Goal: Information Seeking & Learning: Learn about a topic

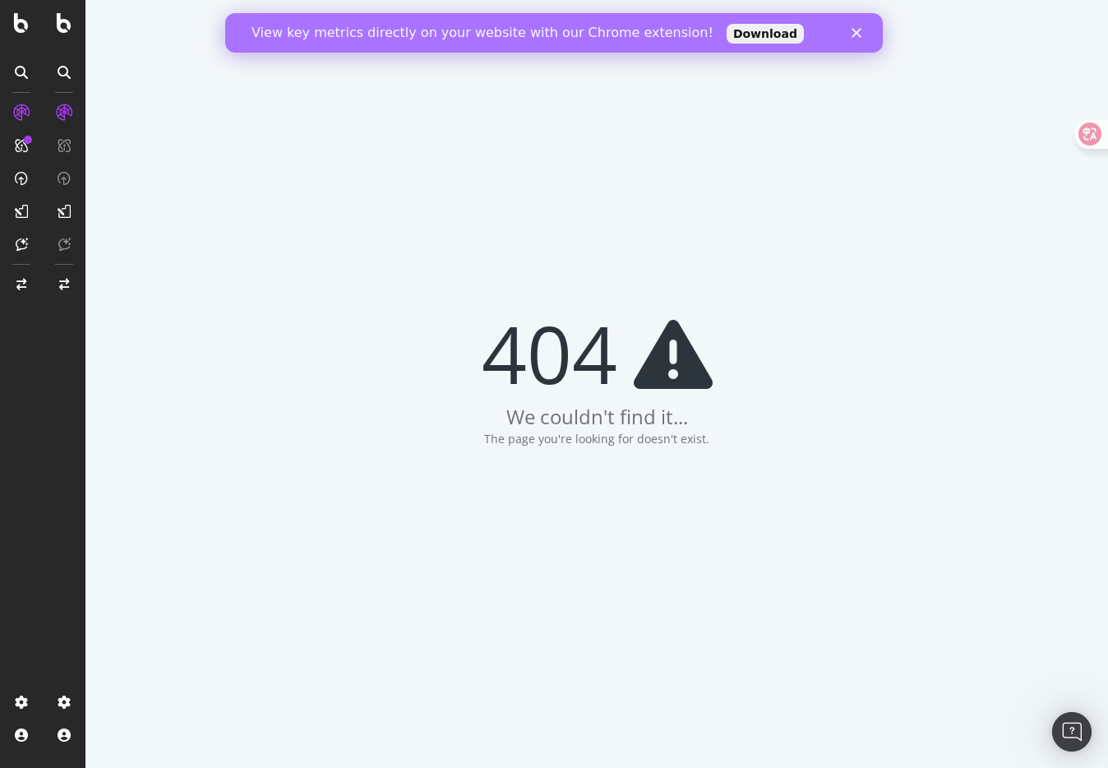
click at [860, 30] on icon "Close" at bounding box center [856, 33] width 10 height 10
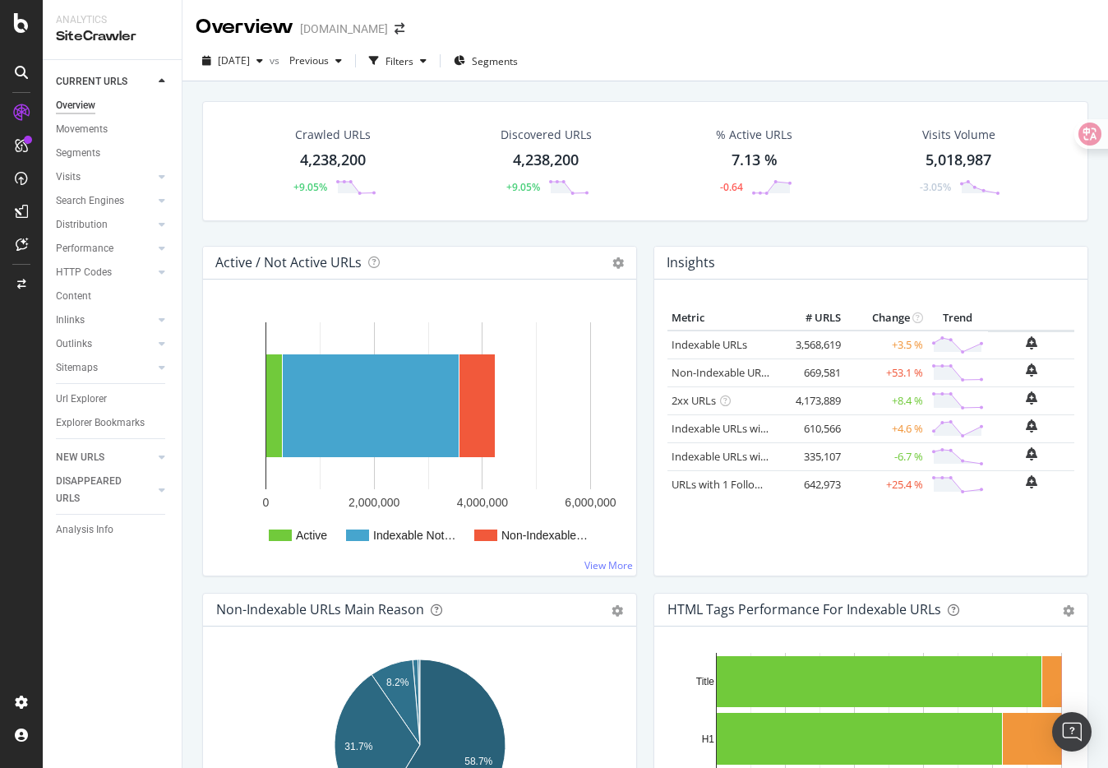
click at [578, 233] on div "Crawled URLs 4,238,200 +9.05% Discovered URLs 4,238,200 +9.05% % Active URLs 7.…" at bounding box center [645, 173] width 902 height 145
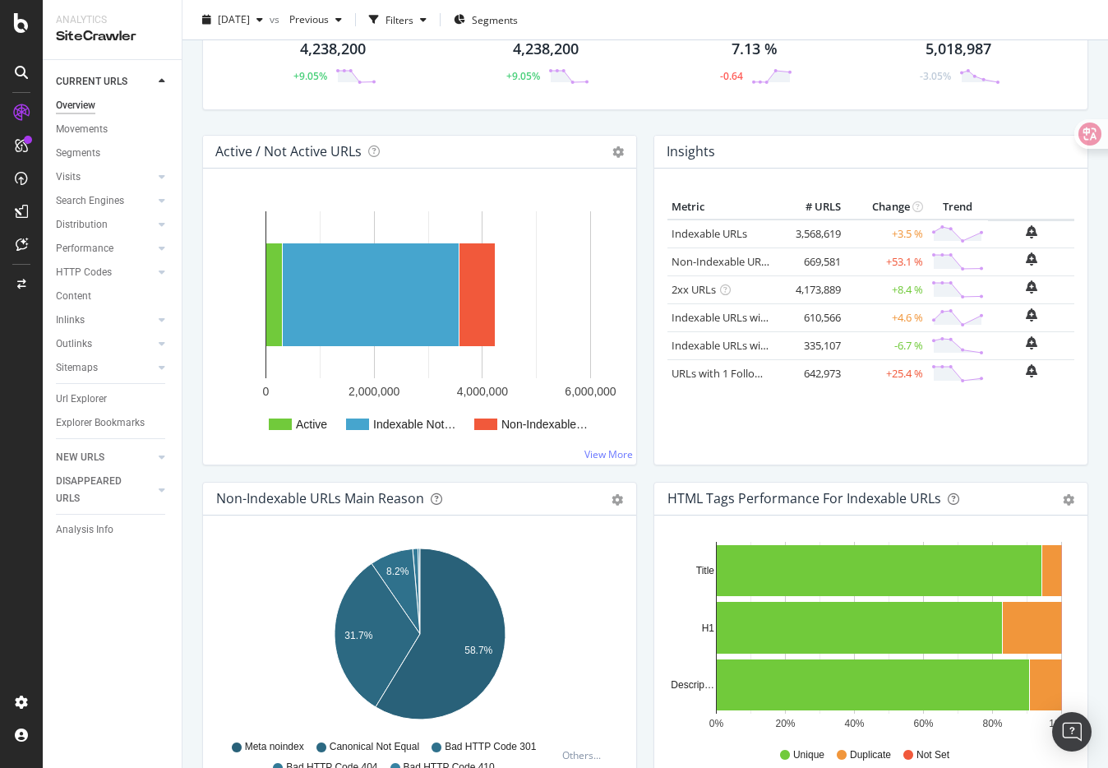
scroll to position [118, 0]
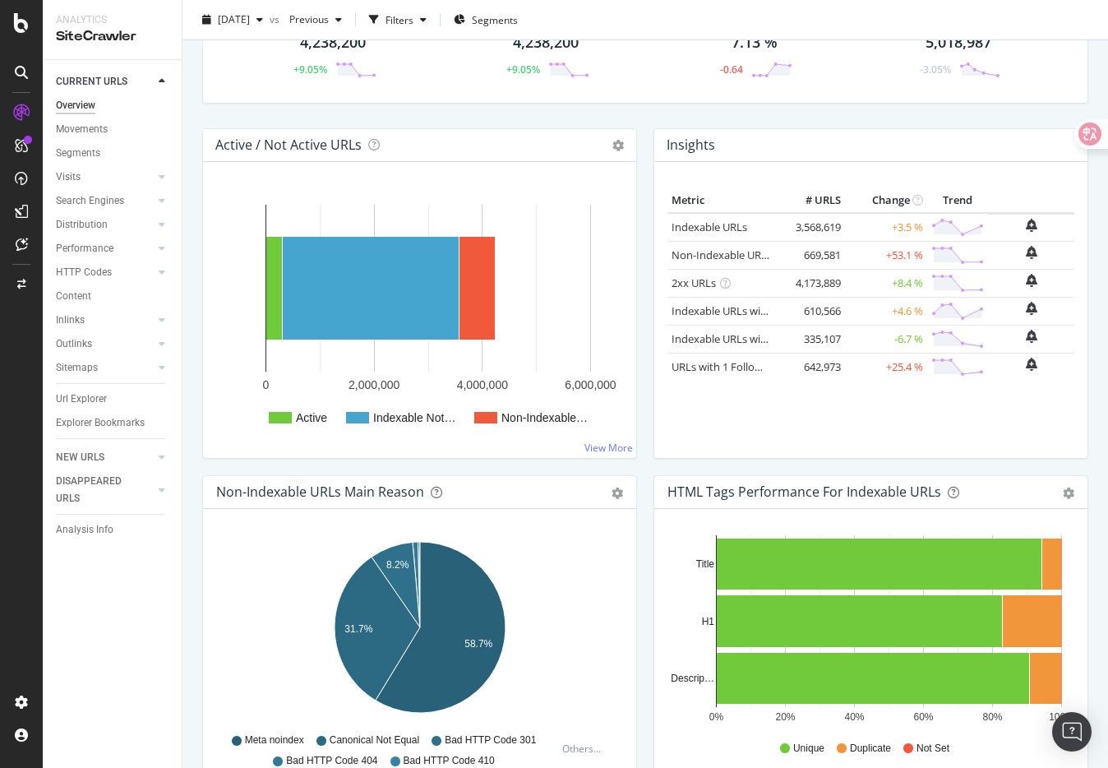
click at [645, 446] on div "Insights Metric # URLS Change Trend Indexable URLs 3,568,619 +3.5 % Non-Indexab…" at bounding box center [870, 301] width 451 height 347
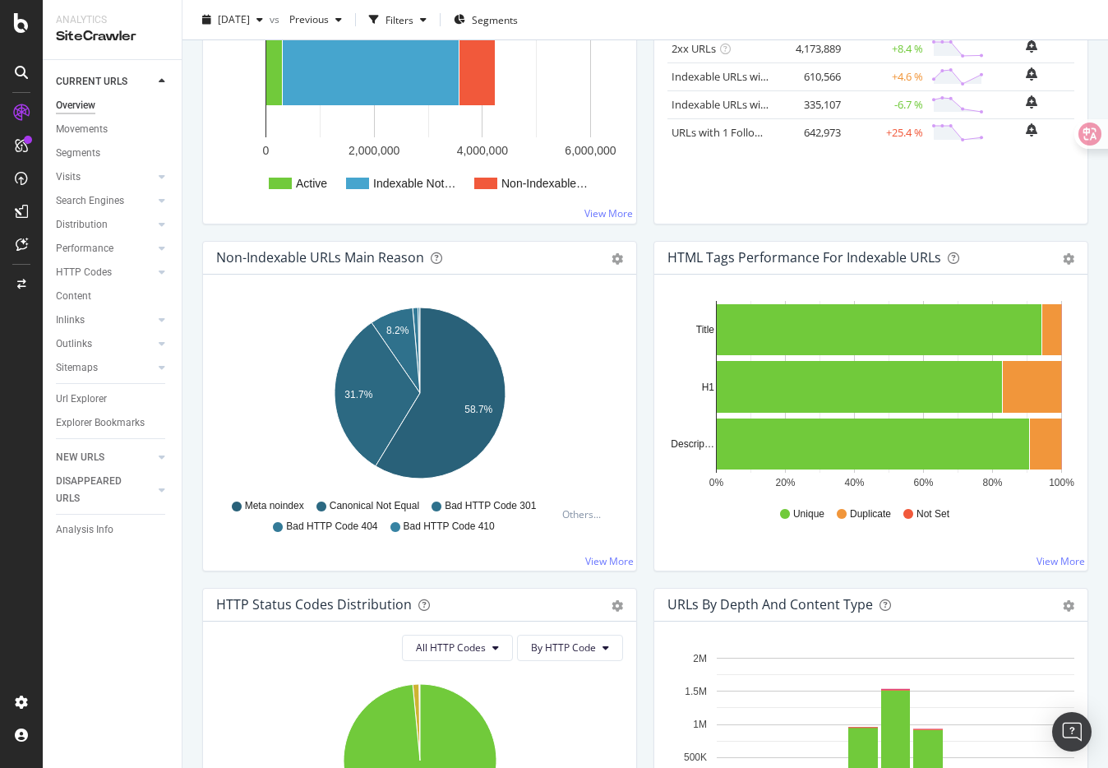
scroll to position [0, 0]
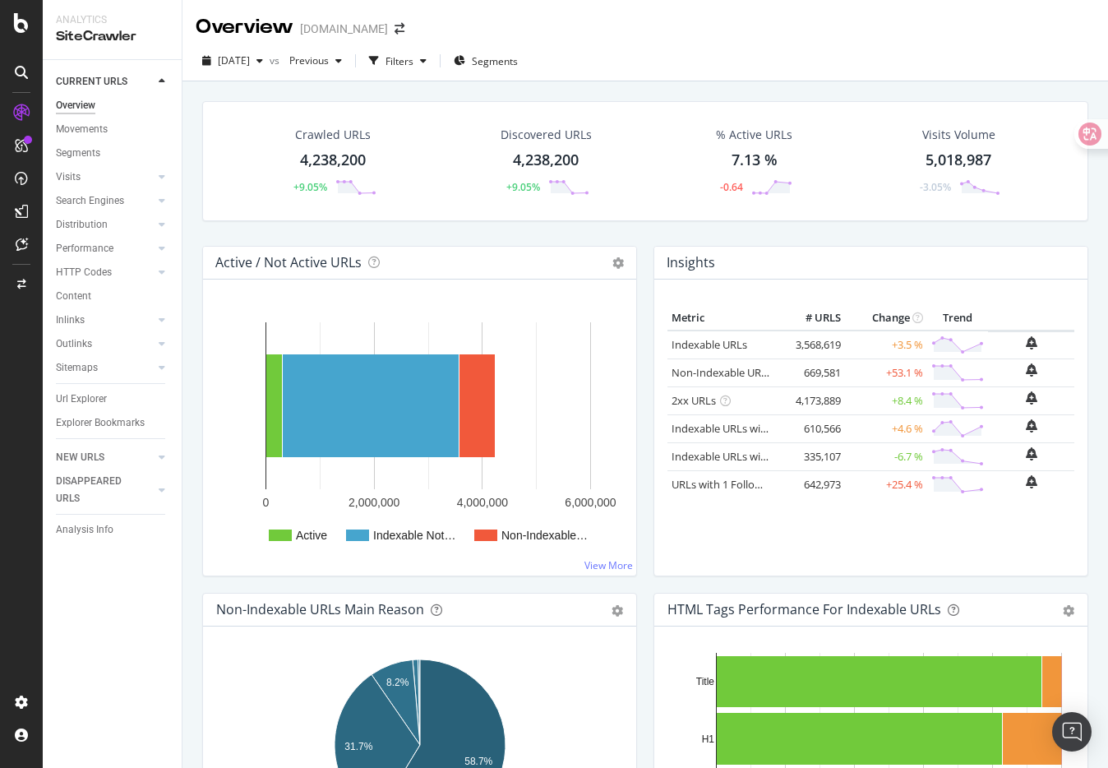
click at [625, 76] on div "[DATE] vs Previous Filters Segments" at bounding box center [644, 64] width 925 height 33
click at [644, 233] on div "Crawled URLs 4,238,200 +9.05% Discovered URLs 4,238,200 +9.05% % Active URLs 7.…" at bounding box center [645, 173] width 902 height 145
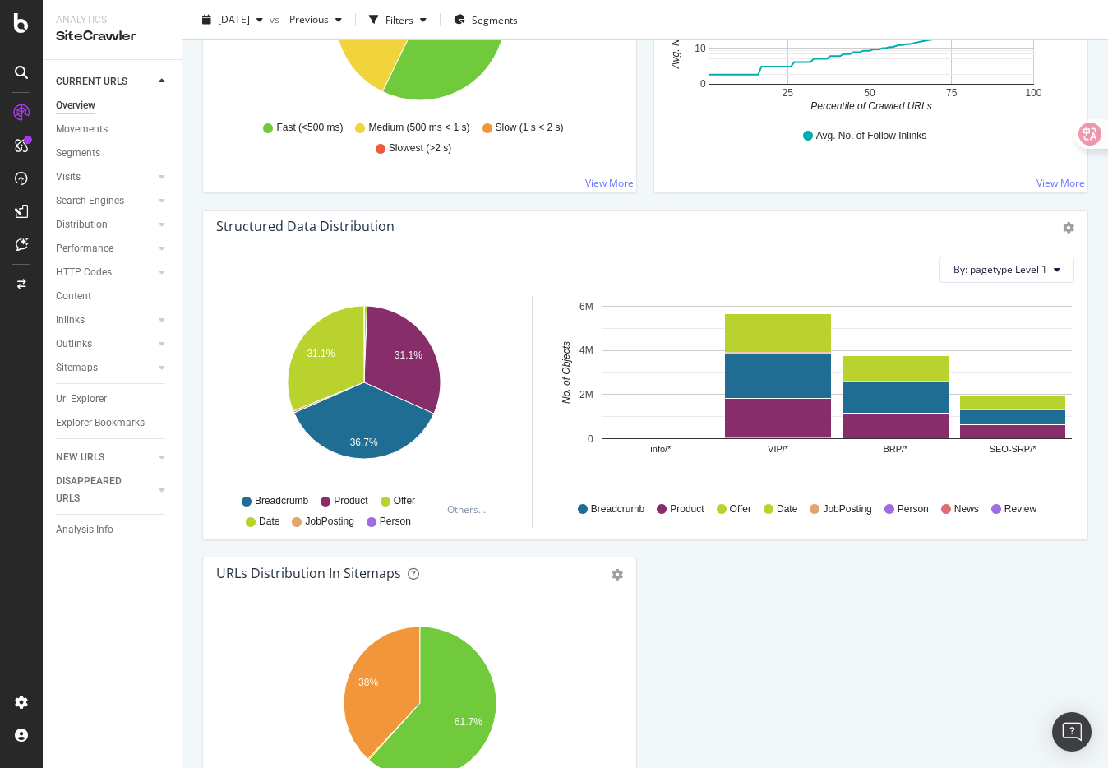
scroll to position [1594, 0]
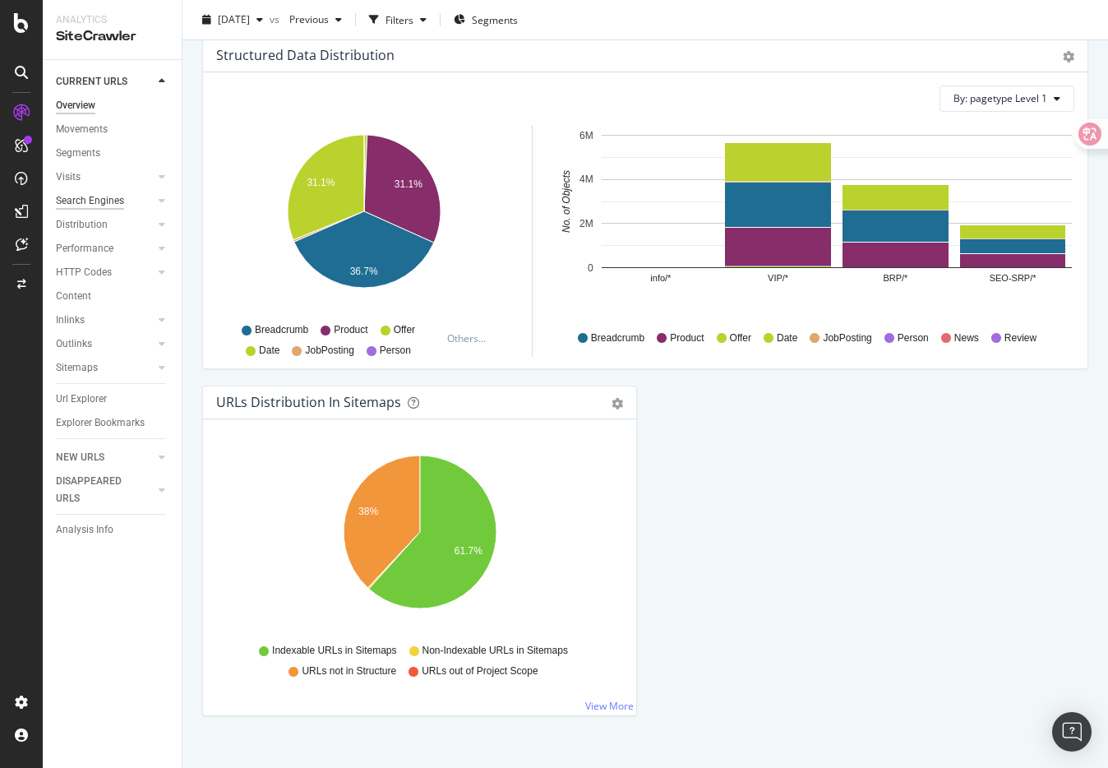
click at [88, 201] on div "Search Engines" at bounding box center [90, 200] width 68 height 17
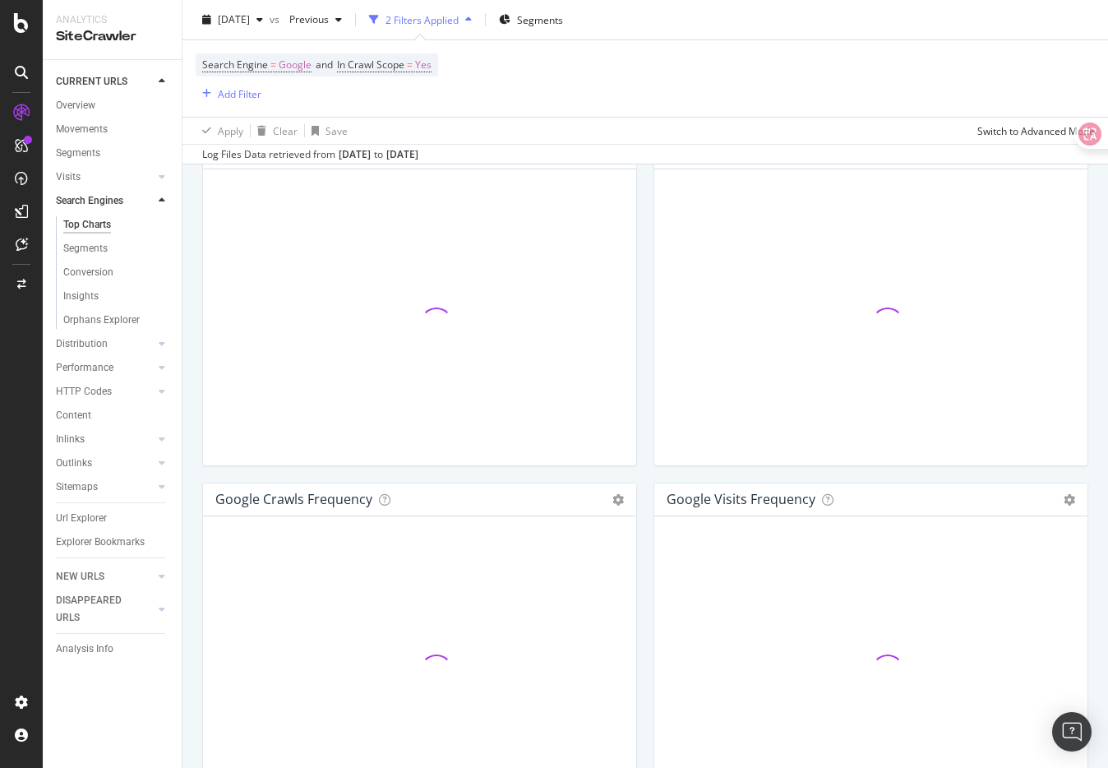
scroll to position [1695, 0]
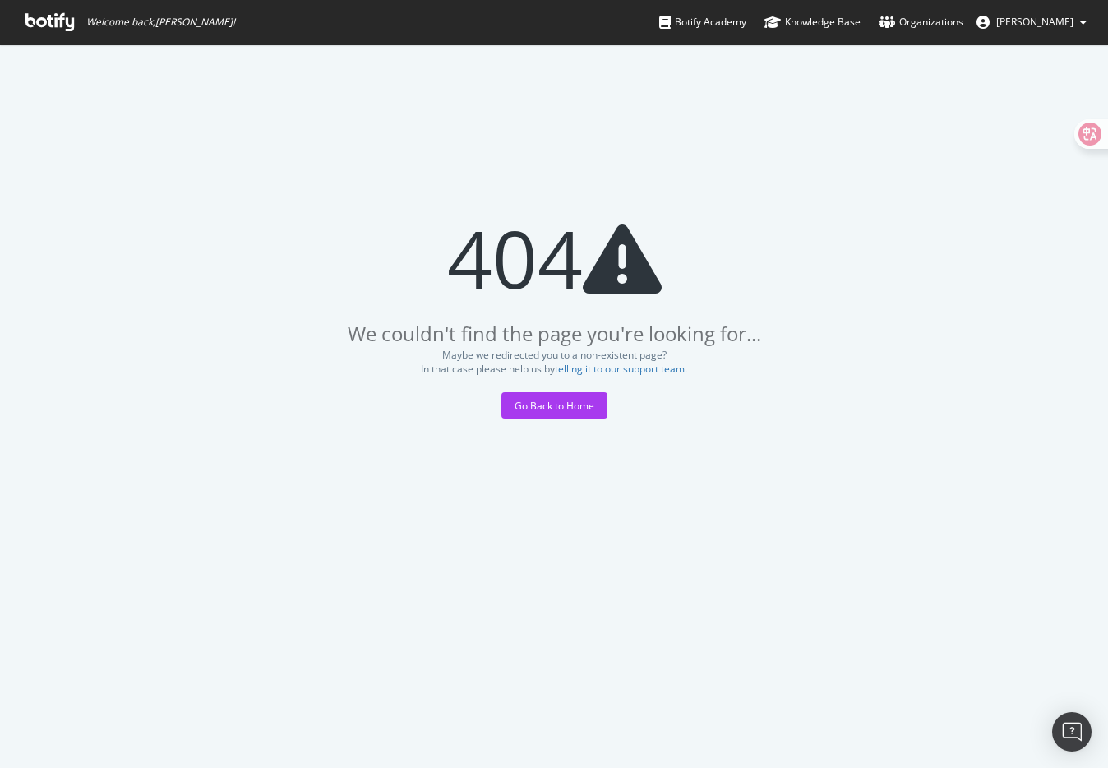
click at [589, 113] on div "404 We couldn't find the page you're looking for... Maybe we redirected you to …" at bounding box center [554, 405] width 1108 height 723
